Goal: Transaction & Acquisition: Book appointment/travel/reservation

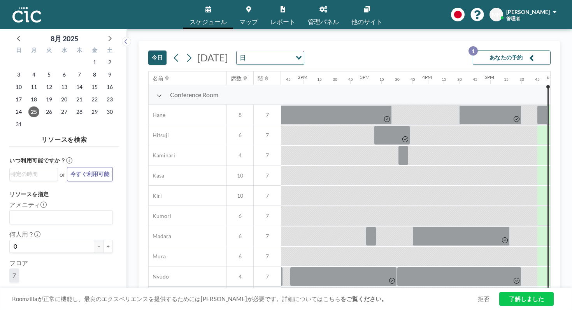
scroll to position [0, 885]
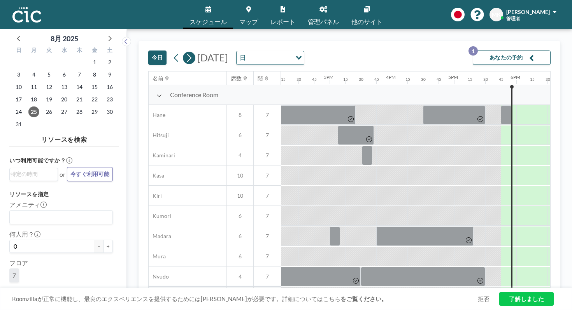
click at [185, 52] on icon at bounding box center [188, 58] width 7 height 12
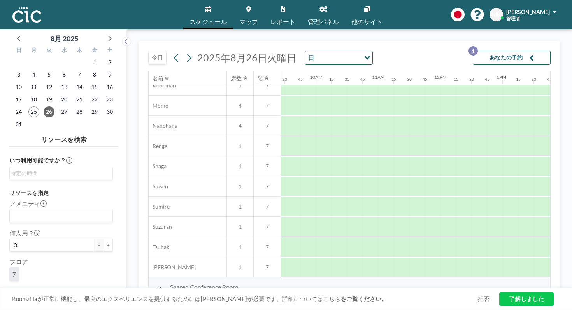
scroll to position [373, 599]
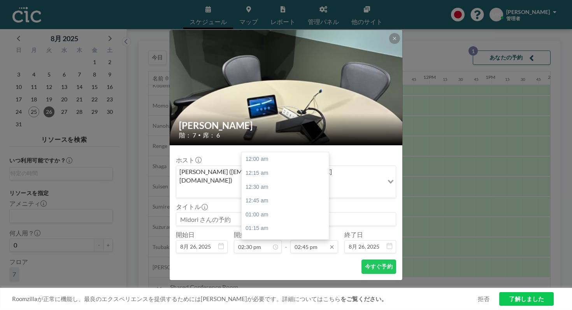
scroll to position [732, 0]
click at [316, 240] on input "02:45 pm" at bounding box center [314, 246] width 48 height 13
click at [296, 279] on div "03:30 pm" at bounding box center [285, 286] width 87 height 14
type input "03:30 pm"
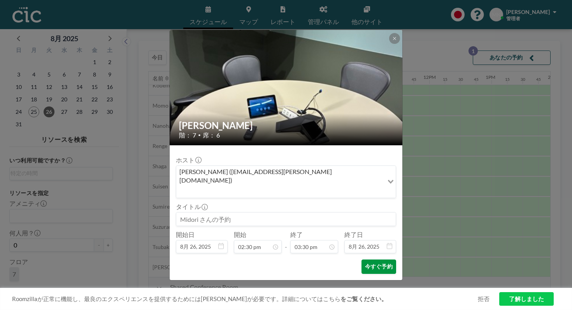
click at [361, 260] on button "今すぐ予約" at bounding box center [378, 267] width 35 height 14
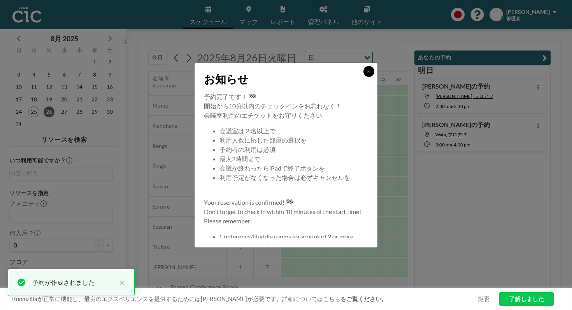
click at [363, 77] on button at bounding box center [368, 71] width 11 height 11
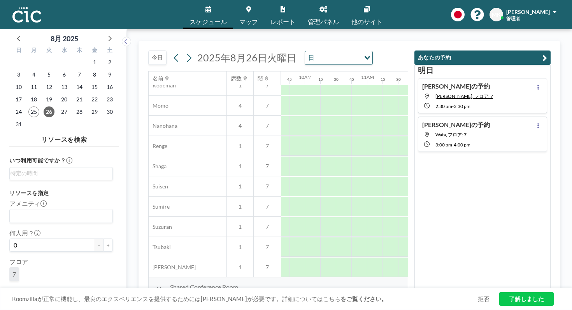
click at [148, 51] on button "今日" at bounding box center [157, 58] width 18 height 14
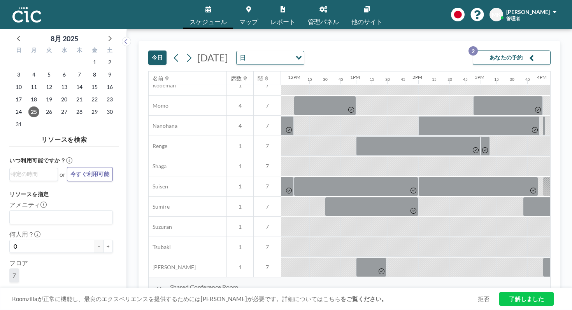
scroll to position [373, 729]
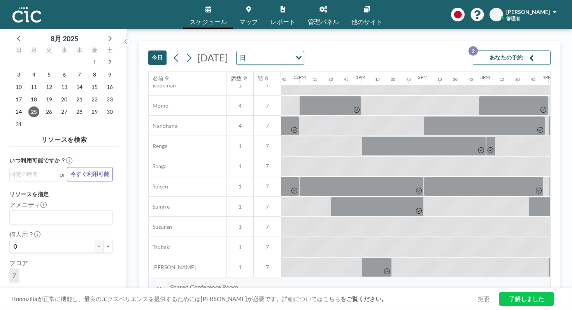
click at [148, 51] on button "今日" at bounding box center [157, 58] width 18 height 14
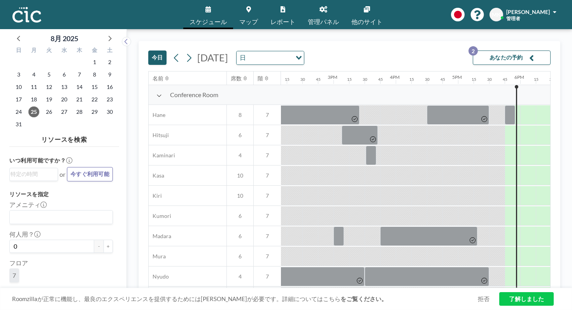
scroll to position [0, 885]
